Goal: Task Accomplishment & Management: Manage account settings

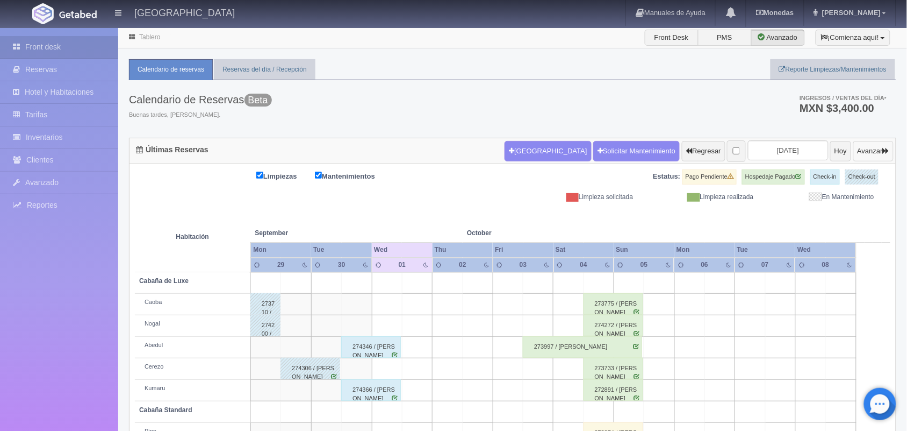
click at [854, 148] on button "Avanzar" at bounding box center [874, 151] width 40 height 20
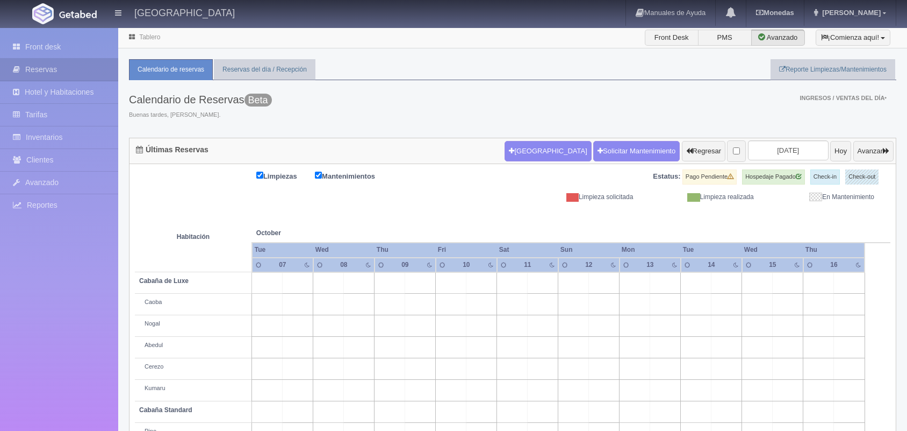
click at [785, 151] on input "2025-10-09" at bounding box center [788, 150] width 81 height 20
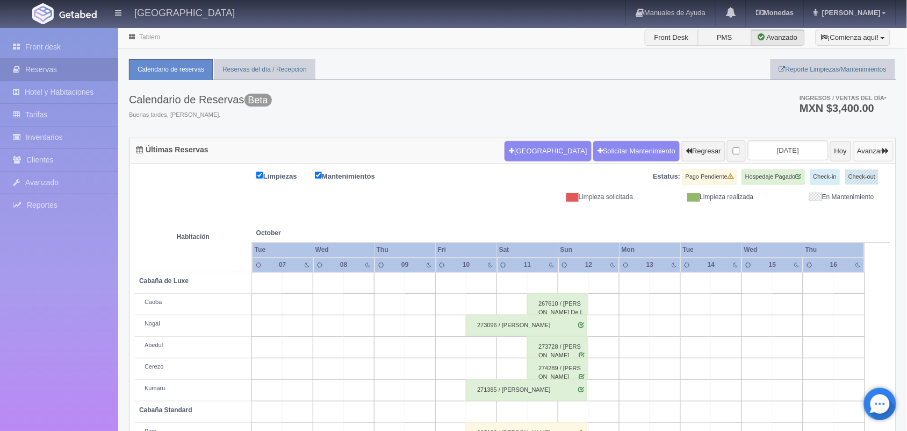
click at [877, 142] on button "Avanzar" at bounding box center [874, 151] width 40 height 20
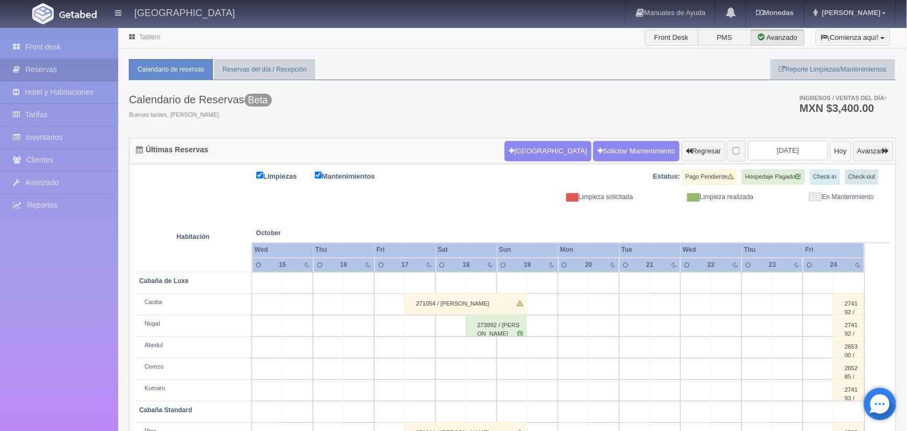
click at [831, 156] on button "Hoy" at bounding box center [841, 151] width 21 height 20
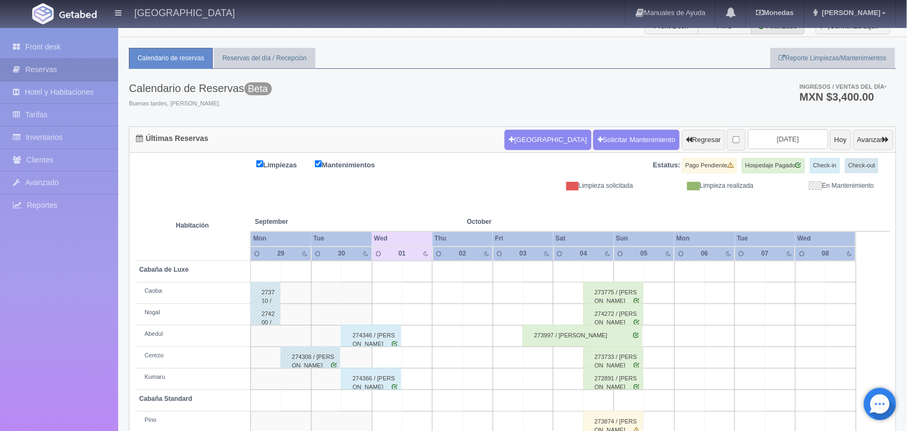
scroll to position [11, 0]
click at [871, 147] on button "Avanzar" at bounding box center [874, 140] width 40 height 20
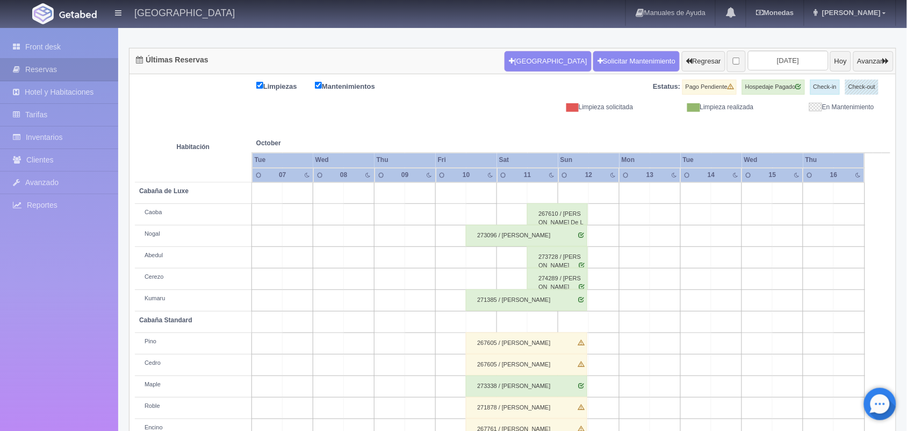
scroll to position [11, 0]
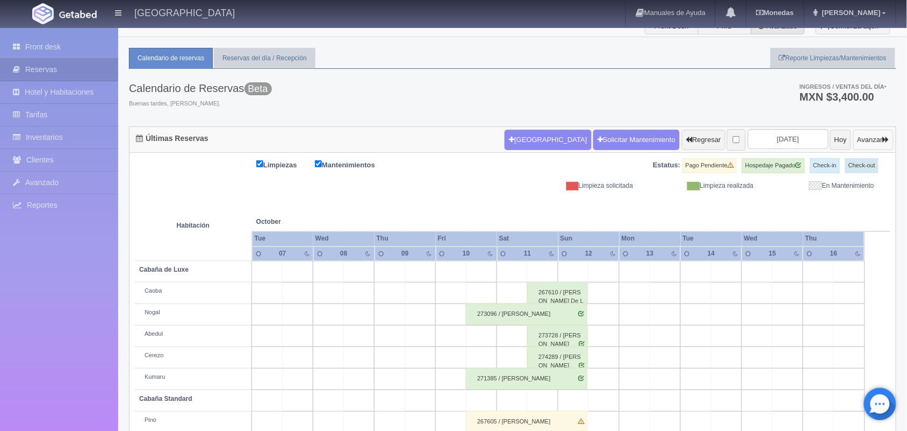
click at [876, 138] on button "Avanzar" at bounding box center [874, 140] width 40 height 20
